Goal: Information Seeking & Learning: Learn about a topic

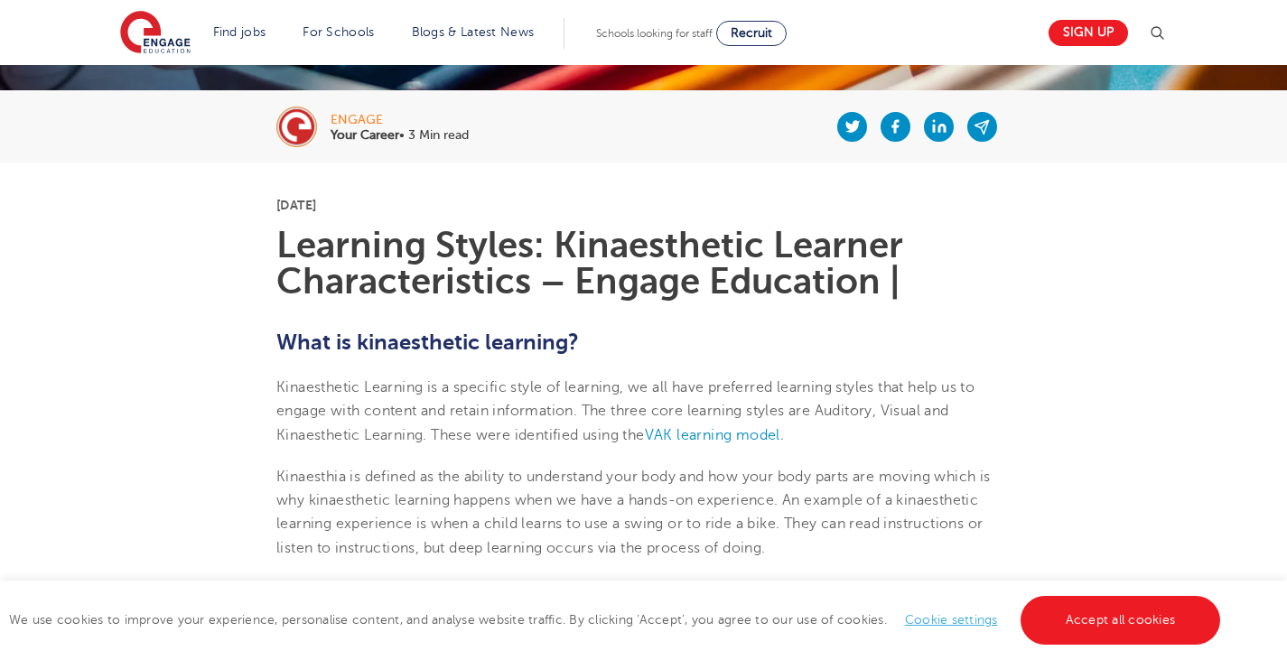
scroll to position [336, 0]
click at [1074, 630] on link "Accept all cookies" at bounding box center [1120, 620] width 200 height 49
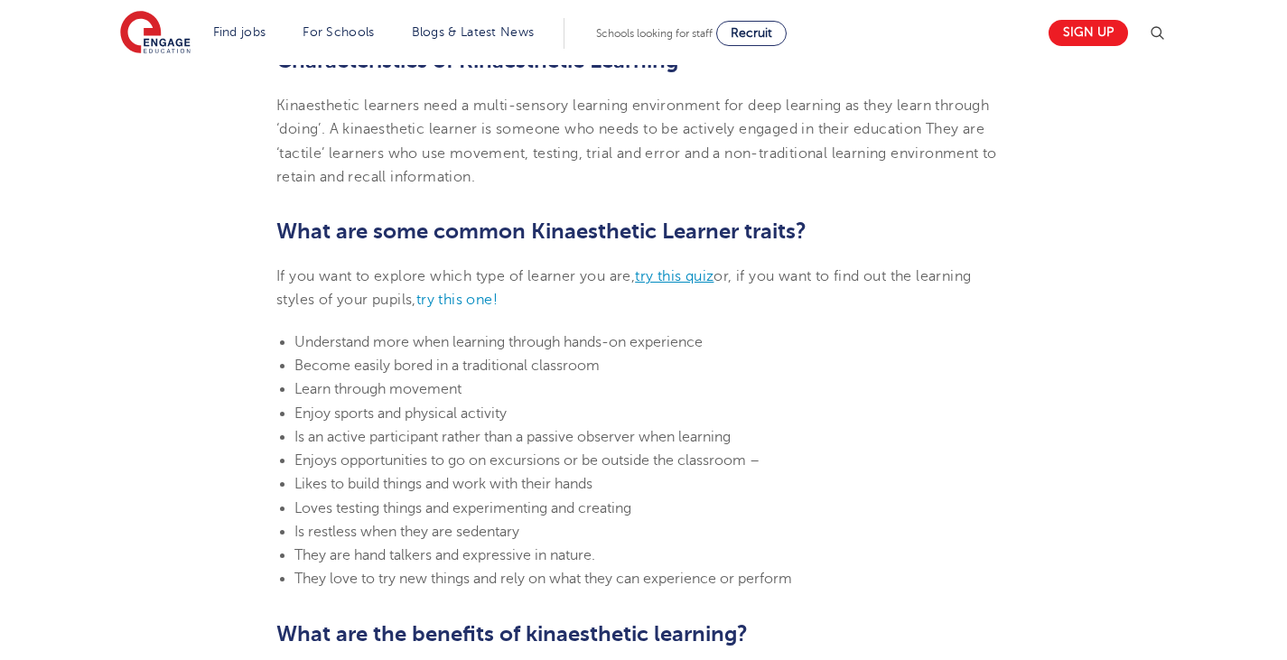
scroll to position [697, 0]
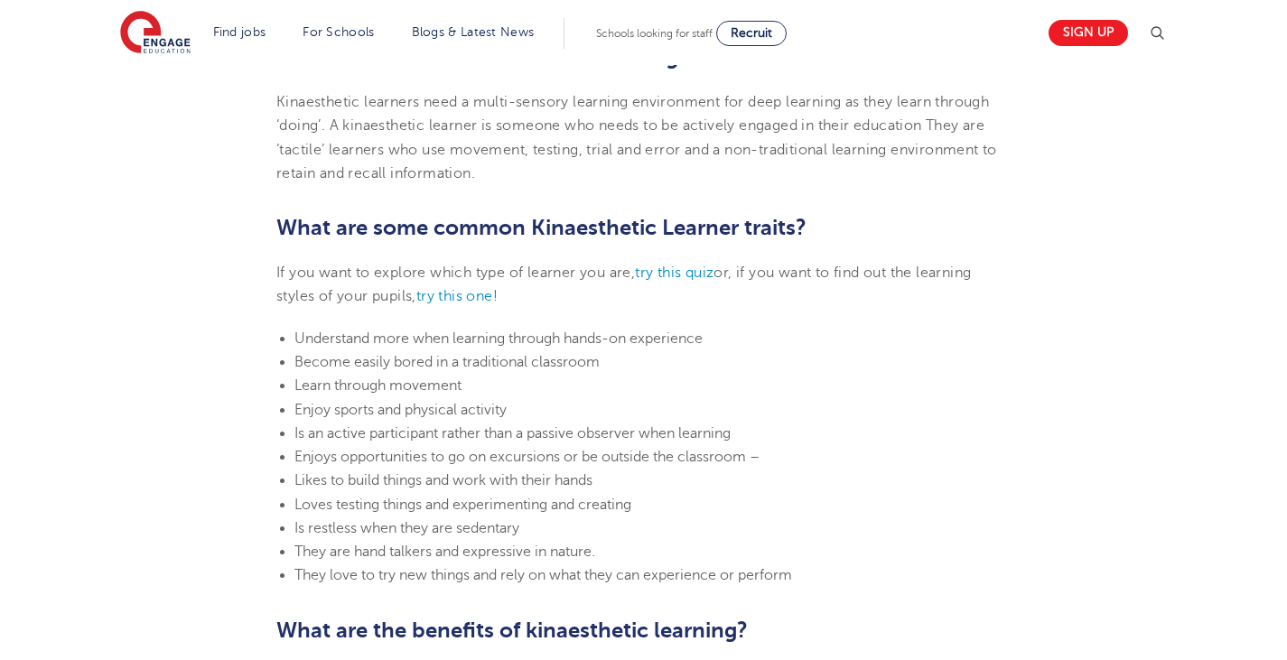
scroll to position [791, 0]
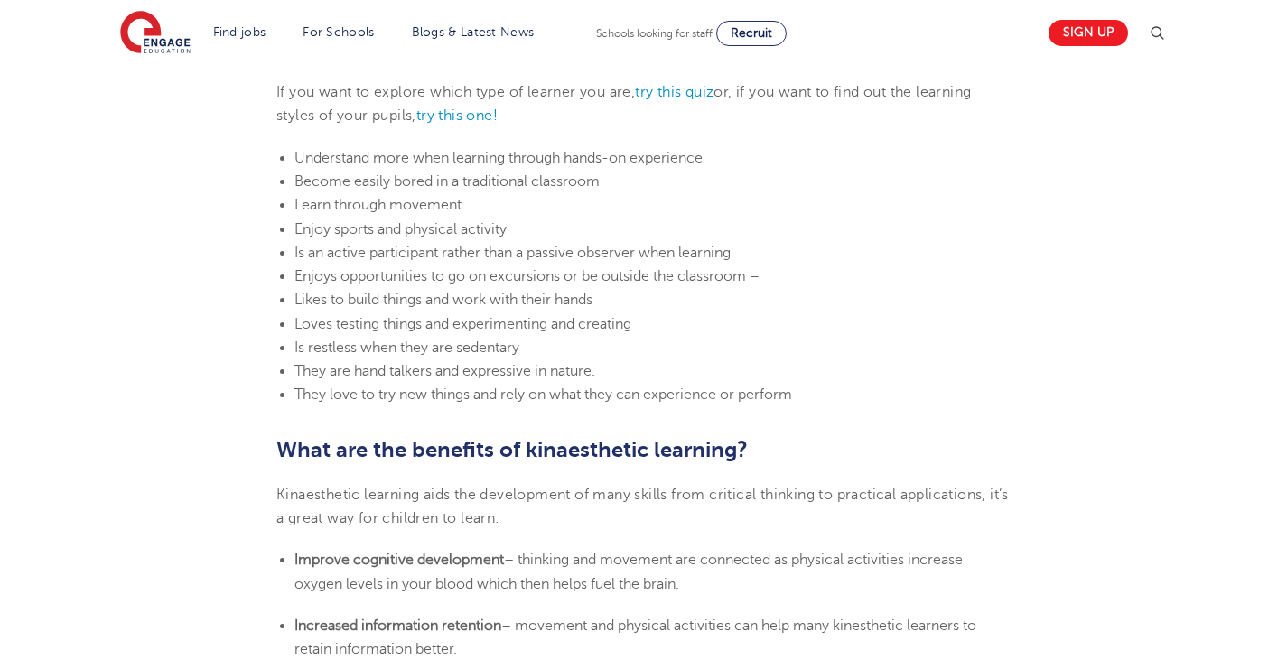
scroll to position [1152, 0]
